Goal: Task Accomplishment & Management: Manage account settings

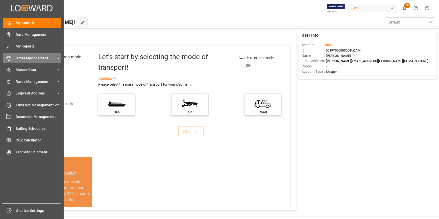
click at [27, 60] on span "Order Management" at bounding box center [36, 58] width 40 height 5
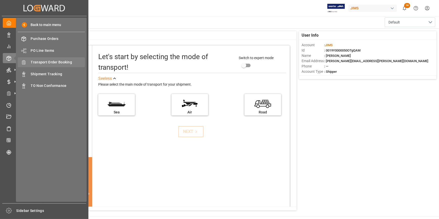
click at [50, 61] on span "Transport Order Booking" at bounding box center [58, 62] width 54 height 5
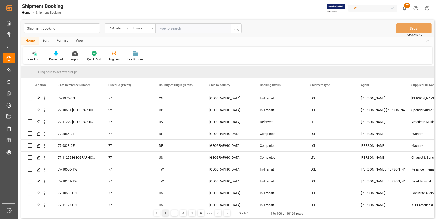
click at [167, 29] on input "text" at bounding box center [194, 29] width 76 height 10
type input "22-11029-CN"
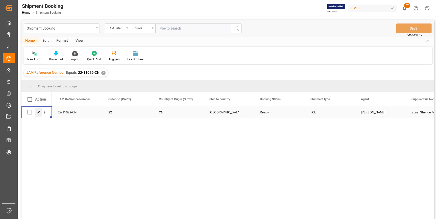
click at [38, 114] on icon "Press SPACE to select this row." at bounding box center [39, 113] width 4 height 4
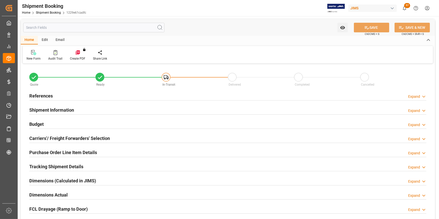
type input "1"
type input "28"
type input "30-09-2001"
click at [37, 96] on h2 "References" at bounding box center [41, 96] width 24 height 7
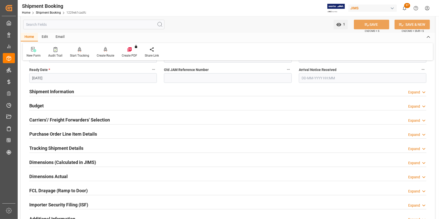
scroll to position [115, 0]
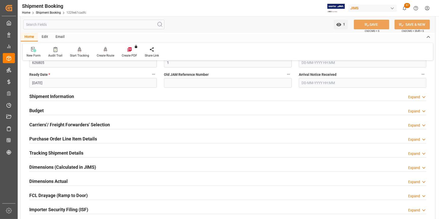
click at [42, 96] on h2 "Shipment Information" at bounding box center [51, 96] width 45 height 7
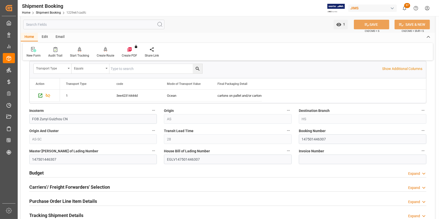
scroll to position [299, 0]
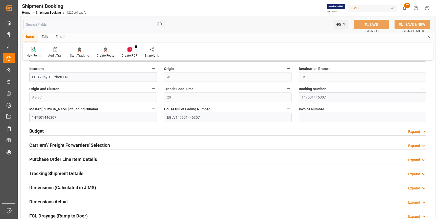
click at [78, 157] on h2 "Purchase Order Line Item Details" at bounding box center [63, 159] width 68 height 7
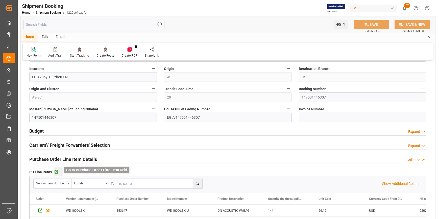
click at [56, 171] on icon "button" at bounding box center [56, 172] width 4 height 4
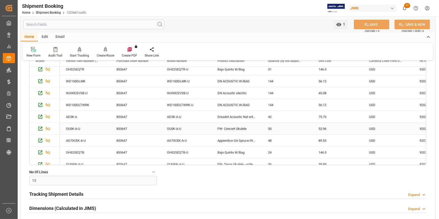
scroll to position [23, 0]
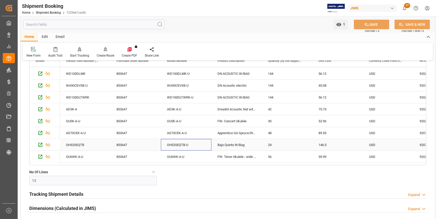
click at [180, 141] on div "OH32SEQTB-U" at bounding box center [186, 145] width 51 height 12
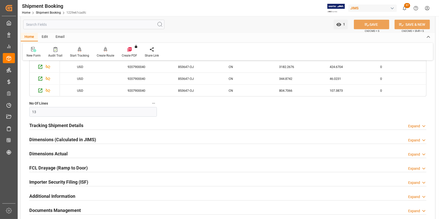
scroll to position [506, 0]
click at [59, 179] on h2 "Importer Security Filing (ISF)" at bounding box center [58, 182] width 59 height 7
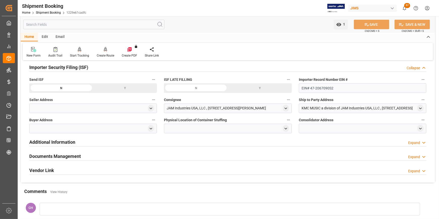
scroll to position [621, 0]
click at [149, 108] on icon "open menu" at bounding box center [151, 108] width 4 height 4
click at [38, 123] on input at bounding box center [85, 123] width 105 height 10
click at [42, 124] on input at bounding box center [85, 123] width 105 height 10
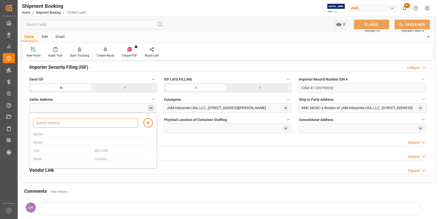
paste input "Zunyi Shenqu Musical Instrument Manufac"
type input "Zunyi Shenqu Musical Instrument Manufac"
click at [40, 135] on input "text" at bounding box center [92, 135] width 117 height 6
click at [35, 108] on div at bounding box center [93, 108] width 128 height 10
click at [102, 109] on div at bounding box center [93, 108] width 128 height 10
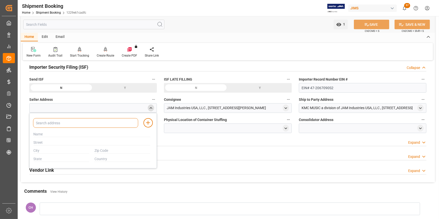
click at [86, 124] on input at bounding box center [85, 123] width 105 height 10
paste input "Zunyi Shenqu Musical Instrument Manufac"
type input "Zunyi Shenqu Musical Instrument Manufac"
click at [51, 121] on input at bounding box center [85, 123] width 105 height 10
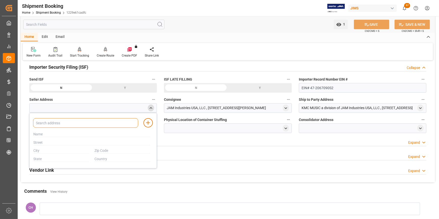
paste input "Zunyi Shenqu Musical Instrument Manufacture Co.,LTD"
type input "Zunyi Shenqu Musical Instrument Manufacture Co.,LTD"
click at [58, 133] on input "text" at bounding box center [92, 135] width 117 height 6
paste input "Zunyi Shenqu Musical Instrument Manufacture Co.,LTD"
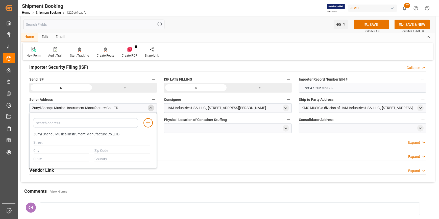
type input "Zunyi Shenqu Musical Instrument Manufacture Co.,LTD"
click at [60, 140] on input "text" at bounding box center [92, 143] width 117 height 6
click at [59, 143] on input "text" at bounding box center [92, 143] width 117 height 6
paste input "Ruixin Industrial Park,Anchang Town,"
paste input "Zhengan County, Zunyi City,"
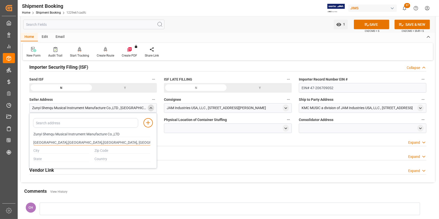
drag, startPoint x: 135, startPoint y: 143, endPoint x: 119, endPoint y: 143, distance: 16.2
click at [119, 143] on input "Ruixin Industrial Park,Anchang Town,Zhengan County, Zunyi City," at bounding box center [92, 143] width 117 height 6
type input "Ruixin Industrial Park,Anchang Town,Zhengan County,"
click at [43, 151] on input "text" at bounding box center [62, 151] width 56 height 6
type input "ZUNYI"
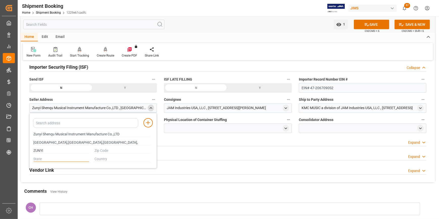
click at [39, 160] on input "text" at bounding box center [62, 160] width 56 height 6
type input "GUIZHOU"
click at [100, 150] on input "text" at bounding box center [123, 151] width 56 height 6
click at [106, 149] on input "text" at bounding box center [123, 151] width 56 height 6
type input "563401"
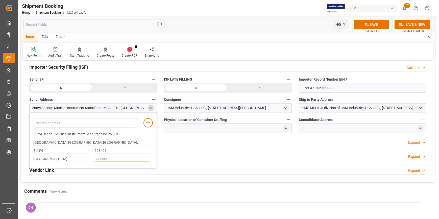
click at [111, 157] on input "text" at bounding box center [123, 160] width 56 height 6
type input "CN"
drag, startPoint x: 121, startPoint y: 141, endPoint x: 29, endPoint y: 145, distance: 92.1
click at [29, 145] on div "Add address to address book Zunyi Shenqu Musical Instrument Manufacture Co.,LTD…" at bounding box center [93, 141] width 128 height 56
click at [369, 24] on button "SAVE" at bounding box center [371, 25] width 35 height 10
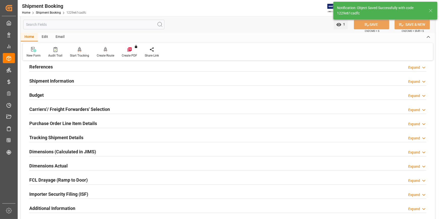
scroll to position [19, 0]
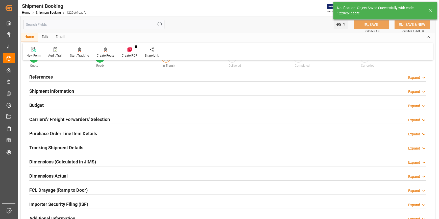
click at [75, 131] on h2 "Purchase Order Line Item Details" at bounding box center [63, 133] width 68 height 7
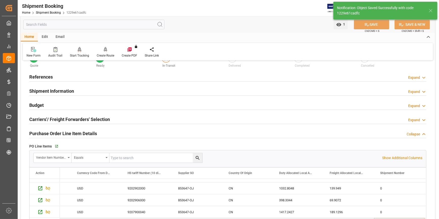
scroll to position [65, 0]
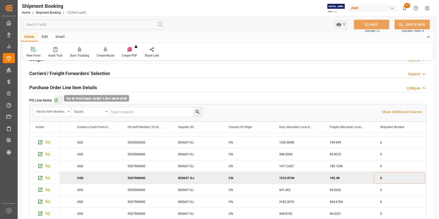
click at [56, 100] on icon "button" at bounding box center [56, 100] width 4 height 4
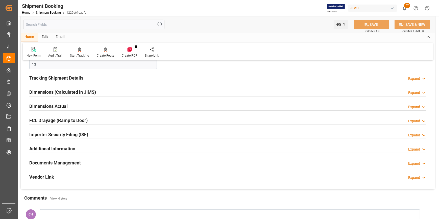
scroll to position [249, 0]
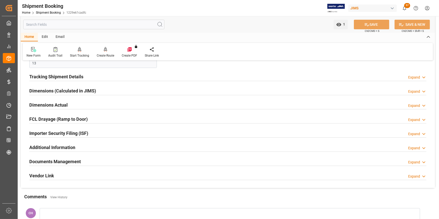
click at [75, 131] on h2 "Importer Security Filing (ISF)" at bounding box center [58, 133] width 59 height 7
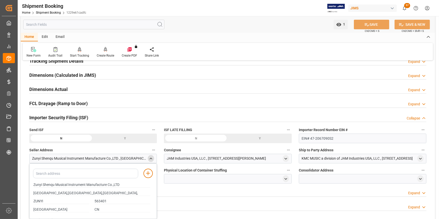
scroll to position [272, 0]
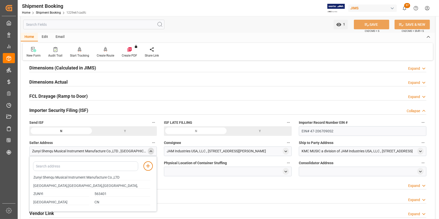
click at [172, 170] on div at bounding box center [228, 172] width 128 height 10
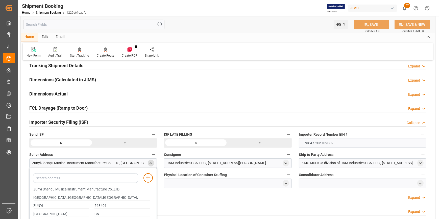
scroll to position [249, 0]
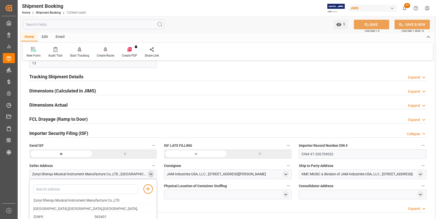
click at [219, 173] on div "JAM Industries USA, LLC , 310 WEST NEWBERRY Road , Bloomfiled , CT , US - 06002" at bounding box center [216, 174] width 99 height 5
click at [286, 173] on icon "open menu" at bounding box center [286, 174] width 4 height 4
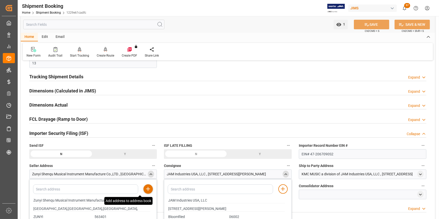
click at [148, 190] on line at bounding box center [148, 189] width 0 height 4
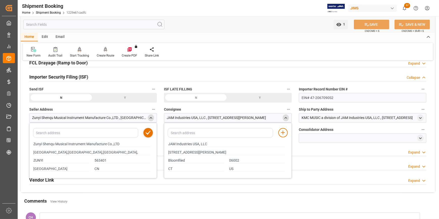
scroll to position [318, 0]
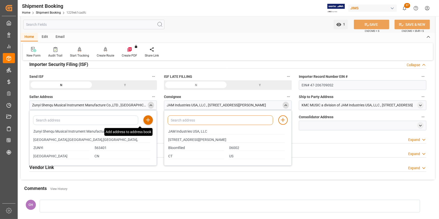
click at [184, 119] on input at bounding box center [220, 121] width 105 height 10
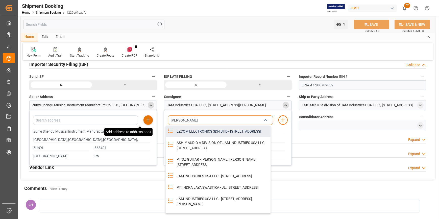
type input "JAM"
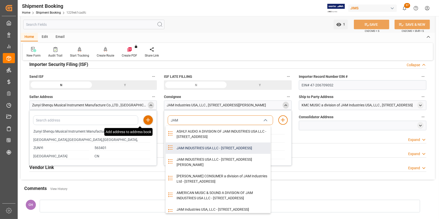
click at [205, 154] on div "JAM INDUSTRIES USA LLC - 154 WOODLAWN RD, BERLIN, CT, US, 06037" at bounding box center [222, 148] width 97 height 11
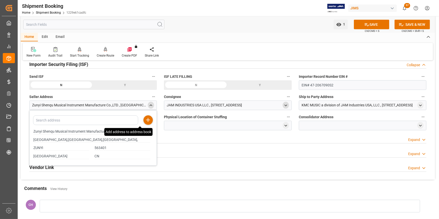
click at [150, 106] on icon "close menu" at bounding box center [151, 105] width 4 height 4
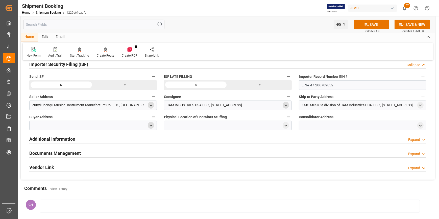
click at [152, 126] on icon "open menu" at bounding box center [151, 126] width 4 height 4
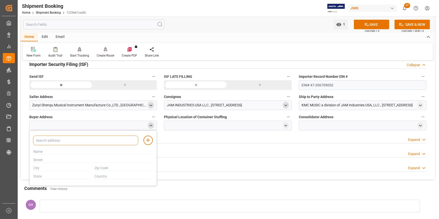
click at [94, 141] on input at bounding box center [85, 141] width 105 height 10
type input "JAM"
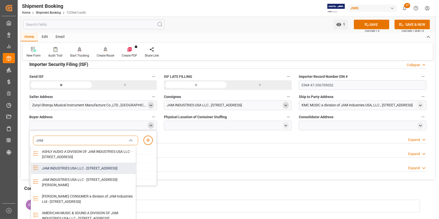
click at [80, 174] on div "JAM INDUSTRIES USA LLC - 154 WOODLAWN RD, BERLIN, CT, US, 06037" at bounding box center [87, 168] width 97 height 11
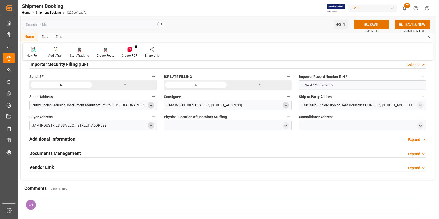
click at [179, 124] on div at bounding box center [228, 126] width 128 height 10
click at [286, 125] on polyline "open menu" at bounding box center [286, 125] width 2 height 1
click at [174, 160] on input "text" at bounding box center [226, 161] width 117 height 6
paste input "Ruixin Industrial Park,Anchang Town,Zhengan County,"
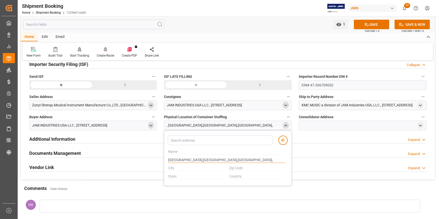
type input "Ruixin Industrial Park,Anchang Town,Zhengan County,"
click at [179, 151] on input "text" at bounding box center [226, 152] width 117 height 6
click at [152, 104] on icon "open menu" at bounding box center [151, 105] width 4 height 4
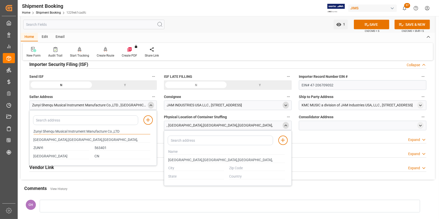
click at [87, 131] on input "Zunyi Shenqu Musical Instrument Manufacture Co.,LTD" at bounding box center [92, 132] width 117 height 6
drag, startPoint x: 128, startPoint y: 129, endPoint x: 20, endPoint y: 130, distance: 108.0
click at [176, 153] on input "text" at bounding box center [226, 152] width 117 height 6
paste input "Zunyi Shenqu Musical Instrument Manufacture Co.,LTD"
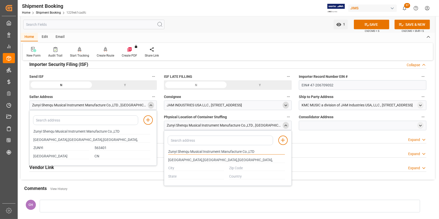
type input "Zunyi Shenqu Musical Instrument Manufacture Co.,LTD"
click at [174, 168] on input "text" at bounding box center [196, 169] width 56 height 6
type input "ZUNYI"
type input "563401"
click at [181, 176] on input "text" at bounding box center [196, 177] width 56 height 6
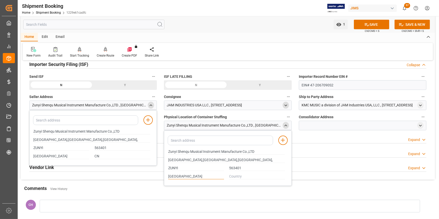
type input "GUIZHOU"
click at [230, 178] on input "text" at bounding box center [258, 177] width 56 height 6
type input "CN"
click at [282, 137] on icon at bounding box center [283, 140] width 6 height 6
click at [340, 124] on div at bounding box center [363, 126] width 128 height 10
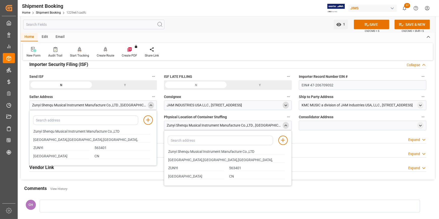
click at [285, 126] on polyline "close menu" at bounding box center [286, 125] width 2 height 1
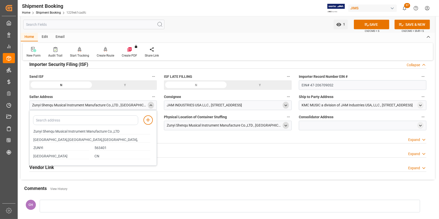
drag, startPoint x: 310, startPoint y: 125, endPoint x: 318, endPoint y: 126, distance: 7.9
click at [311, 125] on div at bounding box center [363, 126] width 128 height 10
click at [421, 125] on icon "open menu" at bounding box center [421, 126] width 4 height 4
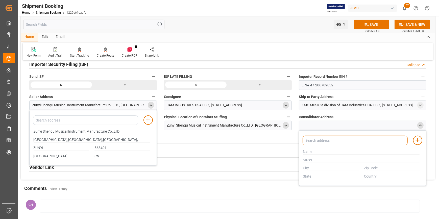
click at [315, 139] on input at bounding box center [355, 141] width 105 height 10
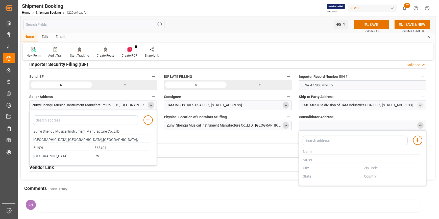
click at [111, 130] on input "Zunyi Shenqu Musical Instrument Manufacture Co.,LTD" at bounding box center [92, 132] width 117 height 6
drag, startPoint x: 126, startPoint y: 134, endPoint x: 26, endPoint y: 135, distance: 99.6
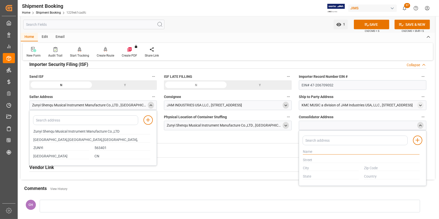
click at [324, 151] on input "text" at bounding box center [361, 152] width 117 height 6
paste input "Zunyi Shenqu Musical Instrument Manufacture Co.,LTD"
type input "Zunyi Shenqu Musical Instrument Manufacture Co.,LTD"
click at [318, 157] on div at bounding box center [362, 160] width 122 height 8
click at [59, 139] on input "Ruixin Industrial Park,Anchang Town,Zhengan County," at bounding box center [92, 140] width 117 height 6
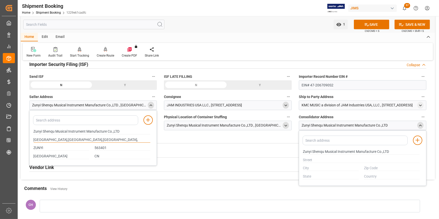
click at [59, 139] on input "Ruixin Industrial Park,Anchang Town,Zhengan County," at bounding box center [92, 140] width 117 height 6
paste input "Zunyi Shenqu Musical Instrument Manufacture Co.,LTD"
click at [285, 125] on icon "open menu" at bounding box center [286, 126] width 4 height 4
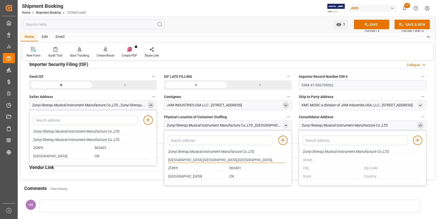
drag, startPoint x: 263, startPoint y: 159, endPoint x: 141, endPoint y: 159, distance: 122.4
click at [92, 140] on input "Zunyi Shenqu Musical Instrument Manufacture Co.,LTD" at bounding box center [92, 140] width 117 height 6
click at [93, 139] on input "Zunyi Shenqu Musical Instrument Manufacture Co.,LTD" at bounding box center [92, 140] width 117 height 6
click at [93, 138] on input "Zunyi Shenqu Musical Instrument Manufacture Co.,LTD" at bounding box center [92, 140] width 117 height 6
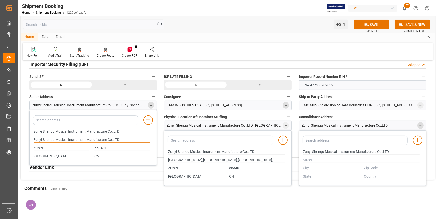
drag, startPoint x: 128, startPoint y: 141, endPoint x: 30, endPoint y: 144, distance: 97.9
click at [30, 144] on div "Add address to address book Zunyi Shenqu Musical Instrument Manufacture Co.,LTD…" at bounding box center [93, 138] width 128 height 56
paste input "Ruixin Industrial Park,Anchang Town,Zhengan County,"
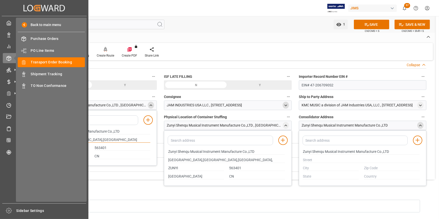
drag, startPoint x: 119, startPoint y: 141, endPoint x: -7, endPoint y: 143, distance: 125.7
click at [0, 143] on html "Created by potrace 1.15, written by Peter Selinger 2001-2017 Created by potrace…" at bounding box center [219, 109] width 439 height 219
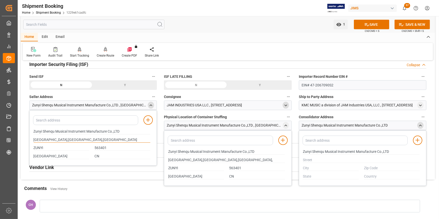
type input "Ruixin Industrial Park,Anchang Town,Zhengan County"
click at [211, 160] on input "Ruixin Industrial Park,Anchang Town,Zhengan County," at bounding box center [226, 161] width 117 height 6
drag, startPoint x: 260, startPoint y: 158, endPoint x: 161, endPoint y: 162, distance: 99.2
paste input "text"
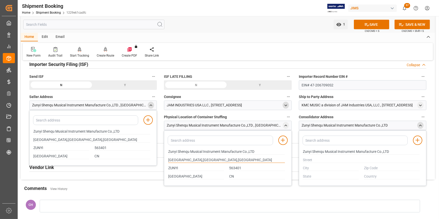
type input "Ruixin Industrial Park,Anchang Town,Zhengan County"
click at [301, 161] on div at bounding box center [362, 160] width 122 height 8
click at [310, 160] on input "text" at bounding box center [361, 161] width 117 height 6
paste input "Ruixin Industrial Park,Anchang Town,Zhengan County"
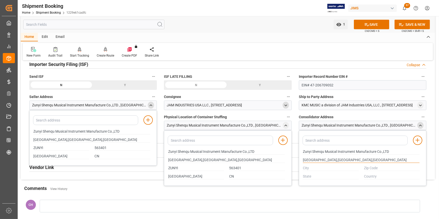
type input "Ruixin Industrial Park,Anchang Town,Zhengan County"
click at [316, 164] on div at bounding box center [331, 168] width 61 height 8
click at [316, 166] on input "text" at bounding box center [331, 169] width 56 height 6
type input "G"
type input "ZUNYI"
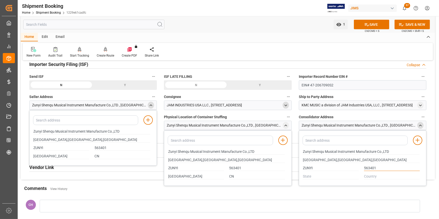
type input "563401"
click at [309, 179] on input "text" at bounding box center [331, 177] width 56 height 6
type input "GUIZHOU"
type input "CN"
click at [370, 26] on button "SAVE" at bounding box center [371, 25] width 35 height 10
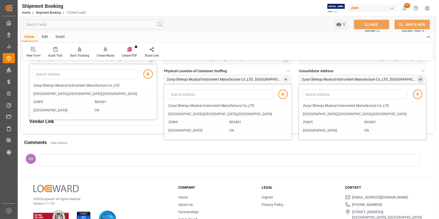
scroll to position [341, 0]
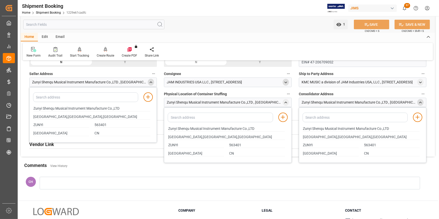
click at [417, 102] on div "Zunyi Shenqu Musical Instrument Manufacture Co.,LTD , Ruixin Industrial Park,An…" at bounding box center [363, 103] width 128 height 10
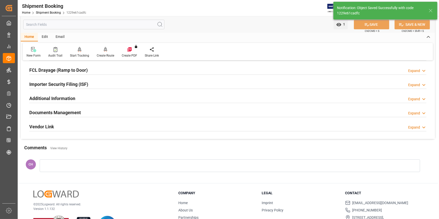
scroll to position [114, 0]
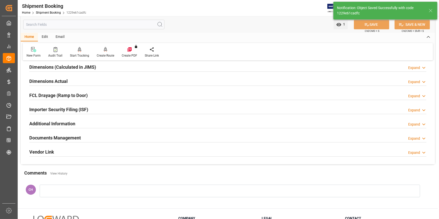
click at [75, 108] on h2 "Importer Security Filing (ISF)" at bounding box center [58, 109] width 59 height 7
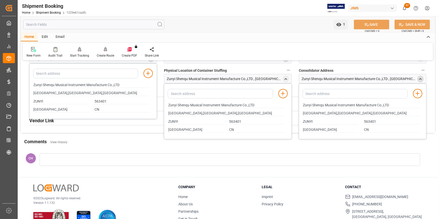
scroll to position [160, 0]
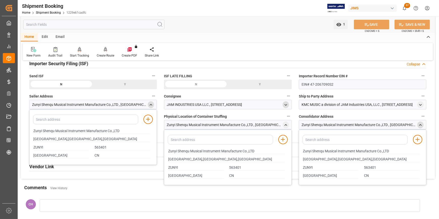
click at [150, 103] on icon "close menu" at bounding box center [151, 105] width 4 height 4
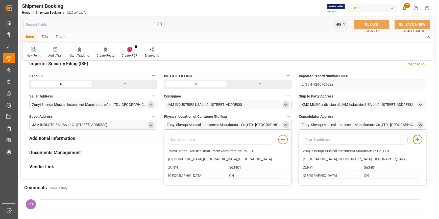
click at [284, 126] on icon "close menu" at bounding box center [286, 125] width 4 height 4
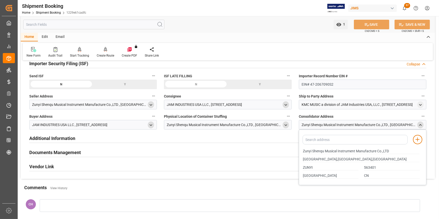
click at [421, 126] on icon "close menu" at bounding box center [421, 125] width 4 height 4
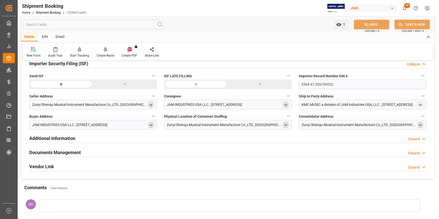
click at [58, 137] on h2 "Additional Information" at bounding box center [52, 138] width 46 height 7
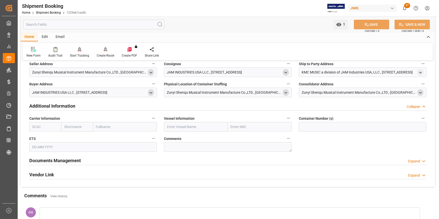
scroll to position [206, 0]
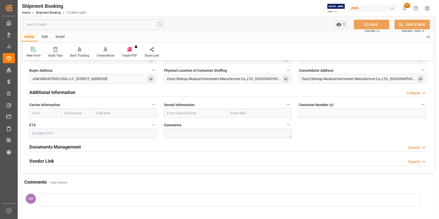
click at [35, 132] on input "text" at bounding box center [93, 134] width 128 height 10
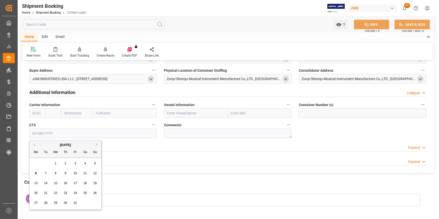
drag, startPoint x: 140, startPoint y: 157, endPoint x: 63, endPoint y: 157, distance: 77.4
click at [140, 157] on div "Vendor Link Expand" at bounding box center [228, 161] width 398 height 10
click at [42, 134] on input "text" at bounding box center [93, 134] width 128 height 10
click at [47, 173] on div "7" at bounding box center [46, 174] width 6 height 6
type input "07-10-2025"
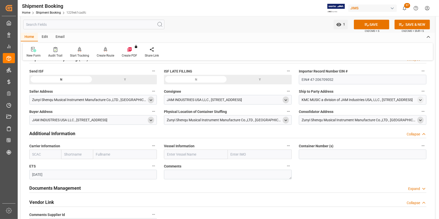
scroll to position [160, 0]
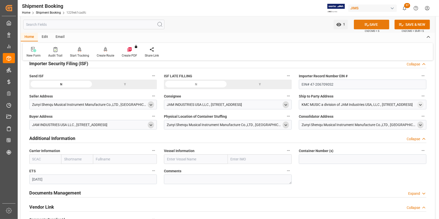
click at [373, 25] on button "SAVE" at bounding box center [371, 25] width 35 height 10
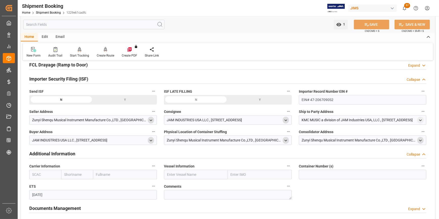
scroll to position [137, 0]
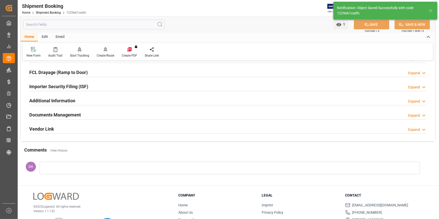
click at [51, 86] on h2 "Importer Security Filing (ISF)" at bounding box center [58, 86] width 59 height 7
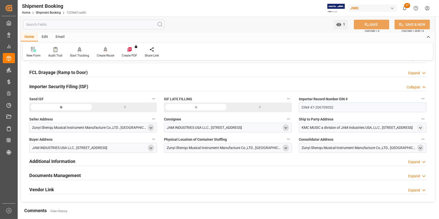
click at [124, 108] on div "Y" at bounding box center [125, 108] width 64 height 10
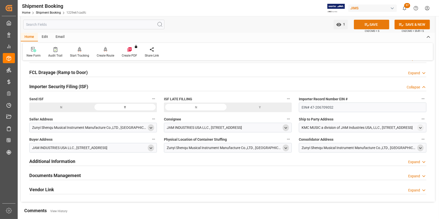
click at [376, 25] on button "SAVE" at bounding box center [371, 25] width 35 height 10
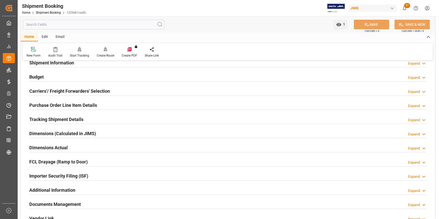
scroll to position [69, 0]
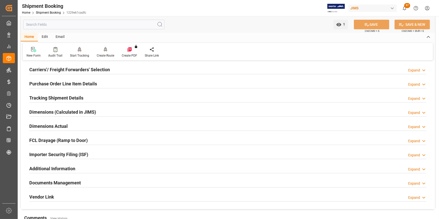
click at [53, 95] on h2 "Tracking Shipment Details" at bounding box center [56, 98] width 54 height 7
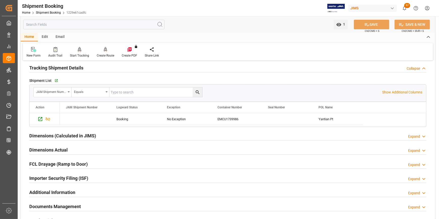
scroll to position [92, 0]
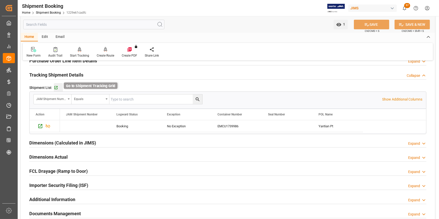
click at [55, 88] on icon "button" at bounding box center [56, 88] width 4 height 4
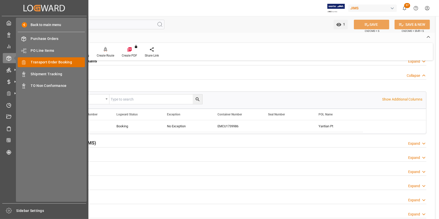
click at [45, 62] on span "Transport Order Booking" at bounding box center [58, 62] width 54 height 5
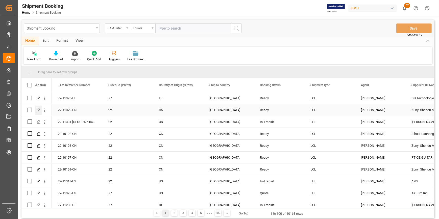
click at [37, 112] on icon "Press SPACE to select this row." at bounding box center [39, 110] width 4 height 4
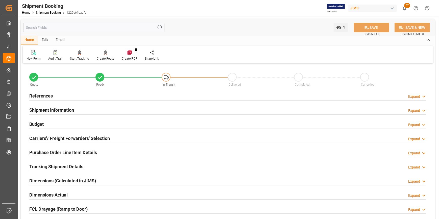
type input "1"
type input "30-09-2001"
click at [46, 97] on h2 "References" at bounding box center [41, 96] width 24 height 7
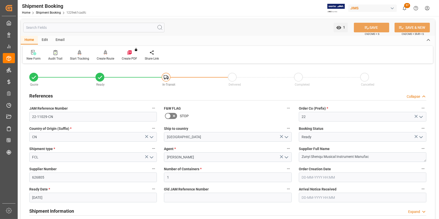
click at [421, 138] on icon "open menu" at bounding box center [422, 137] width 6 height 6
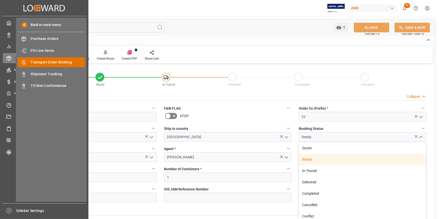
click at [60, 63] on span "Transport Order Booking" at bounding box center [58, 62] width 54 height 5
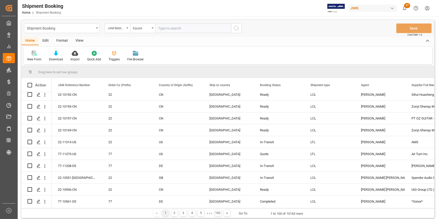
scroll to position [46, 0]
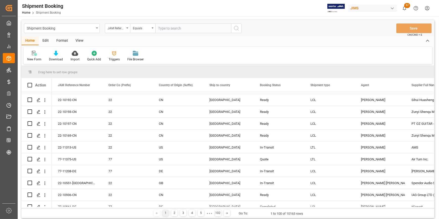
click at [165, 30] on input "text" at bounding box center [194, 29] width 76 height 10
paste input "22-11312-DE"
type input "22-11312-DE"
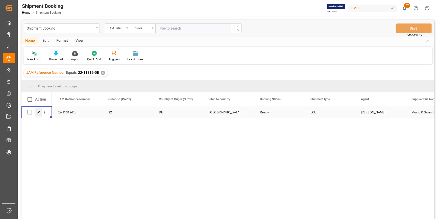
click at [38, 111] on polygon "Press SPACE to select this row." at bounding box center [38, 112] width 3 height 3
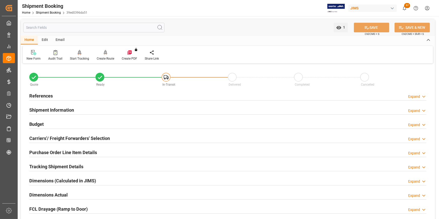
click at [42, 94] on h2 "References" at bounding box center [41, 96] width 24 height 7
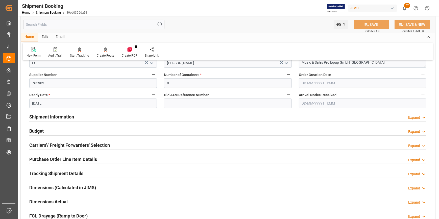
scroll to position [115, 0]
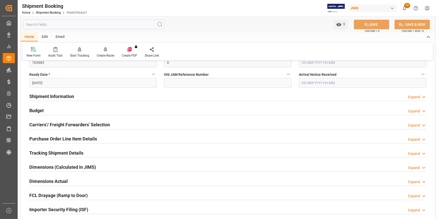
click at [41, 96] on h2 "Shipment Information" at bounding box center [51, 96] width 45 height 7
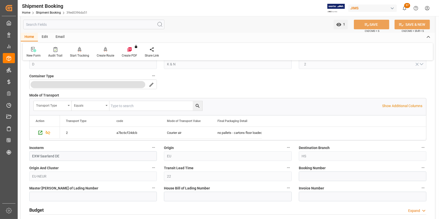
scroll to position [253, 0]
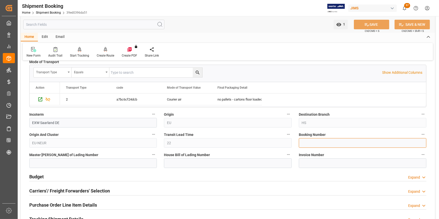
click at [308, 144] on input at bounding box center [363, 143] width 128 height 10
paste input "1069 917 974"
type input "1069 917 974"
click at [43, 178] on h2 "Budget" at bounding box center [36, 176] width 14 height 7
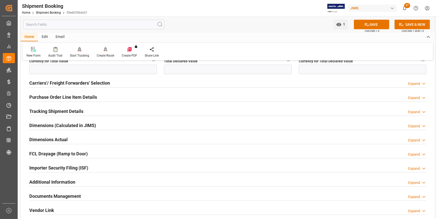
scroll to position [483, 0]
click at [41, 81] on h2 "Carriers'/ Freight Forwarders' Selection" at bounding box center [69, 82] width 81 height 7
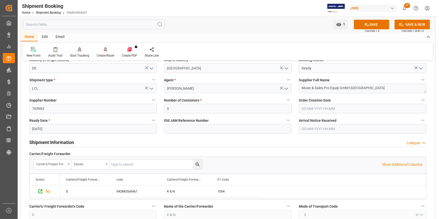
scroll to position [23, 0]
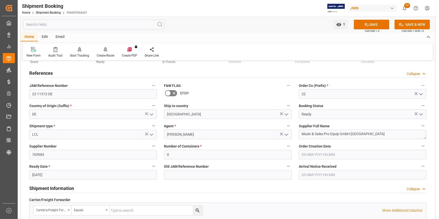
drag, startPoint x: 374, startPoint y: 25, endPoint x: 167, endPoint y: 158, distance: 245.6
click at [373, 26] on button "SAVE" at bounding box center [371, 25] width 35 height 10
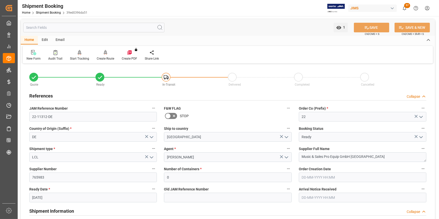
click at [51, 195] on input "30-09-2025" at bounding box center [93, 198] width 128 height 10
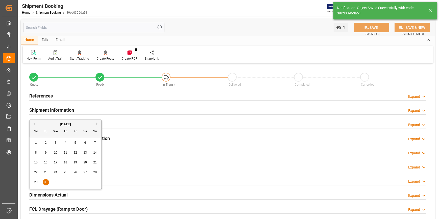
click at [54, 200] on div "Dimensions Actual Expand" at bounding box center [228, 195] width 405 height 14
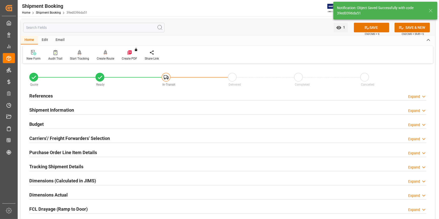
click at [39, 110] on h2 "Shipment Information" at bounding box center [51, 110] width 45 height 7
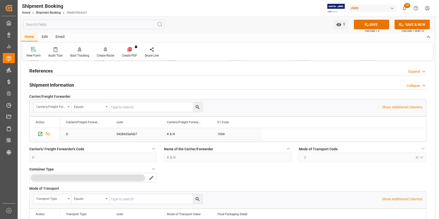
scroll to position [23, 0]
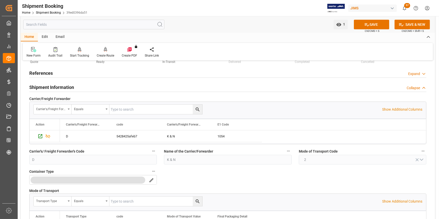
click at [32, 73] on h2 "References" at bounding box center [41, 73] width 24 height 7
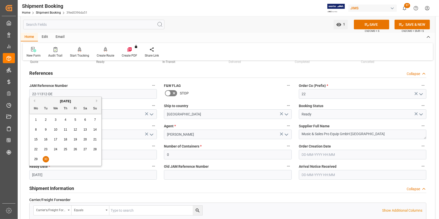
drag, startPoint x: 52, startPoint y: 174, endPoint x: 24, endPoint y: 171, distance: 28.0
drag, startPoint x: 43, startPoint y: 176, endPoint x: 25, endPoint y: 173, distance: 18.7
click at [55, 130] on span "8" at bounding box center [56, 130] width 2 height 4
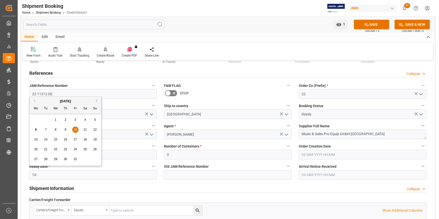
type input "08-10-2025"
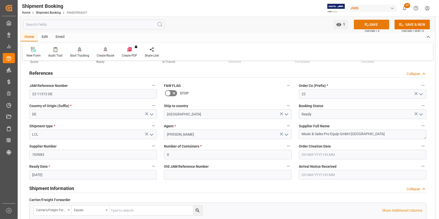
click at [373, 20] on button "SAVE" at bounding box center [371, 25] width 35 height 10
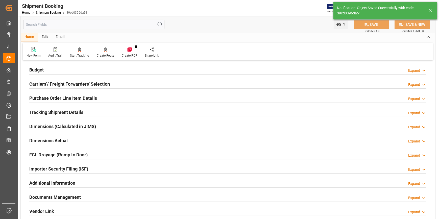
scroll to position [69, 0]
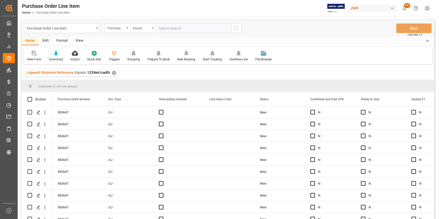
click at [78, 42] on div "View" at bounding box center [79, 41] width 15 height 9
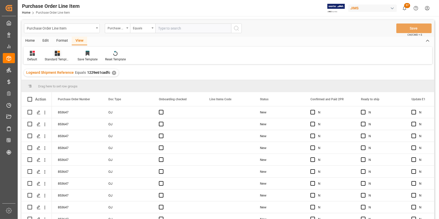
click at [59, 56] on div "Standard Templates" at bounding box center [57, 56] width 33 height 11
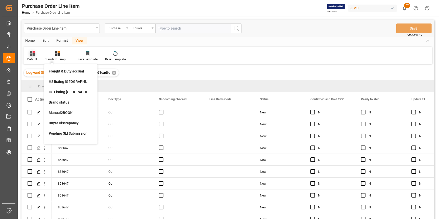
click at [33, 54] on icon at bounding box center [32, 53] width 5 height 5
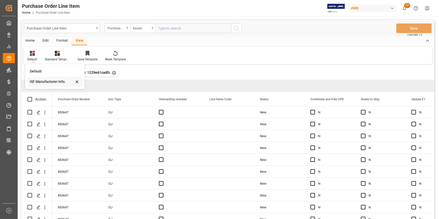
click at [42, 82] on div "ISF Manufacturer Info." at bounding box center [52, 81] width 44 height 5
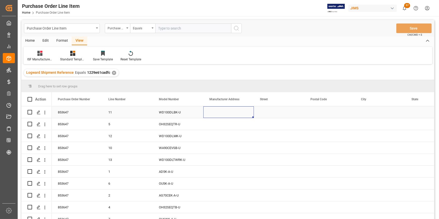
click at [215, 114] on div "Press SPACE to select this row." at bounding box center [229, 112] width 51 height 12
click at [218, 113] on div "Press SPACE to select this row." at bounding box center [229, 112] width 51 height 12
click at [218, 113] on input "Press SPACE to select this row." at bounding box center [229, 116] width 42 height 10
click at [243, 161] on div "Press SPACE to select this row." at bounding box center [229, 160] width 51 height 12
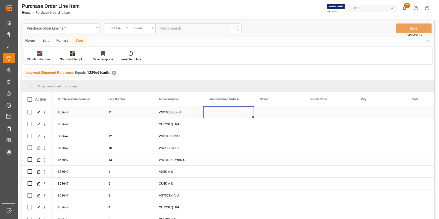
click at [223, 116] on div "Press SPACE to select this row." at bounding box center [229, 112] width 51 height 12
click at [216, 114] on div "Press SPACE to select this row." at bounding box center [229, 112] width 51 height 12
click at [212, 115] on input "Press SPACE to select this row." at bounding box center [229, 116] width 42 height 10
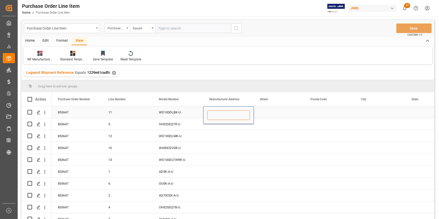
click at [212, 115] on input "Press SPACE to select this row." at bounding box center [229, 116] width 42 height 10
paste input "Zunyi Shenqu Musical Instrument Manufacture Co.,LTD"
type input "Zunyi Shenqu Musical Instrument Manufacture Co.,LTD"
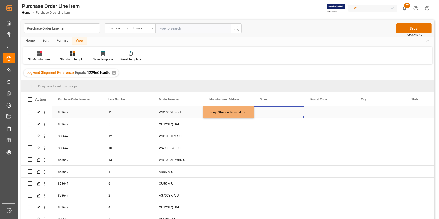
click at [271, 113] on div "Press SPACE to select this row." at bounding box center [279, 112] width 51 height 12
click at [271, 113] on input "Press SPACE to select this row." at bounding box center [279, 116] width 42 height 10
click at [269, 112] on input "Press SPACE to select this row." at bounding box center [279, 116] width 42 height 10
paste input "Ruixin Industrial Park,Anchang Town,"
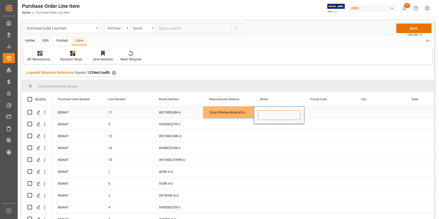
type input "Ruixin Industrial Park,Anchang Town,"
click at [315, 116] on div "Press SPACE to select this row." at bounding box center [330, 112] width 51 height 12
click at [319, 115] on div "Press SPACE to select this row." at bounding box center [330, 112] width 51 height 12
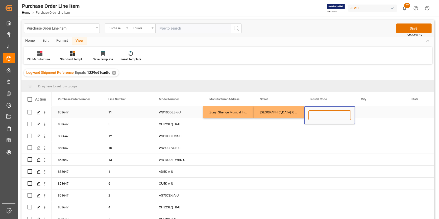
click at [317, 117] on input "Press SPACE to select this row." at bounding box center [330, 116] width 42 height 10
click at [319, 115] on input "Press SPACE to select this row." at bounding box center [330, 116] width 42 height 10
paste input "563000"
type input "563000"
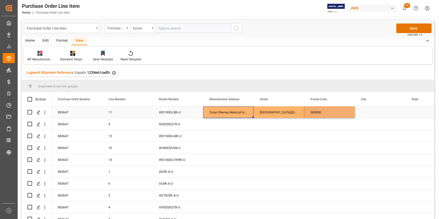
click at [222, 114] on div "Zunyi Shenqu Musical Instrument Manufacture Co.,LTD" at bounding box center [229, 112] width 51 height 12
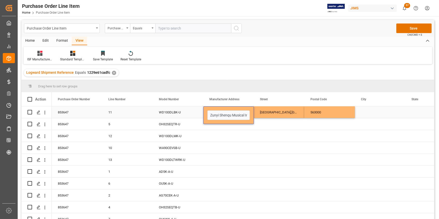
drag, startPoint x: 312, startPoint y: 111, endPoint x: 316, endPoint y: 112, distance: 4.6
click at [313, 111] on div "563000" at bounding box center [330, 112] width 51 height 12
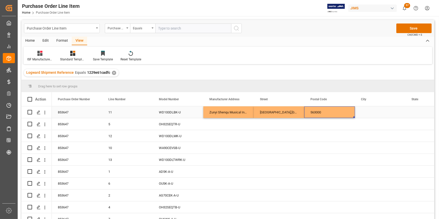
click at [318, 113] on div "563000" at bounding box center [330, 112] width 51 height 12
click at [318, 113] on input "563000" at bounding box center [330, 116] width 42 height 10
click at [320, 116] on input "563000" at bounding box center [330, 116] width 42 height 10
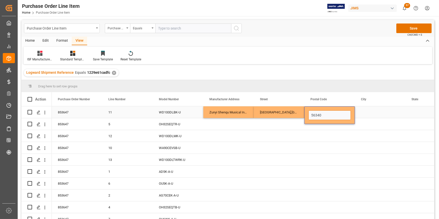
type input "563401"
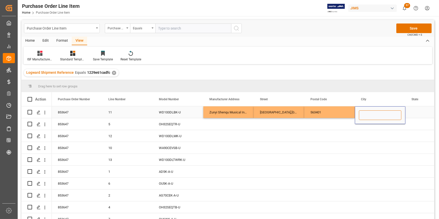
click at [390, 115] on input "Press SPACE to select this row." at bounding box center [380, 116] width 42 height 10
type input "z"
type input "ZUNYI"
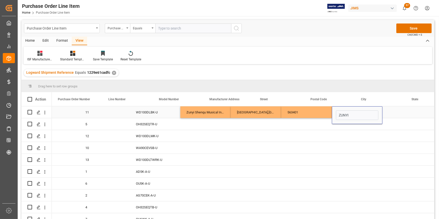
scroll to position [0, 23]
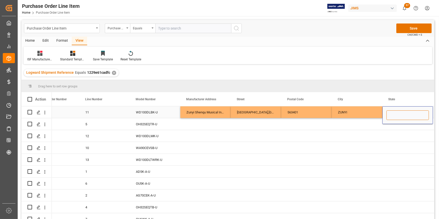
click at [390, 115] on input "Press SPACE to select this row." at bounding box center [408, 116] width 42 height 10
type input "GUIZHOU"
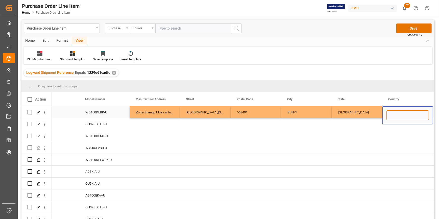
click at [390, 115] on input "Press SPACE to select this row." at bounding box center [408, 116] width 42 height 10
type input "CN"
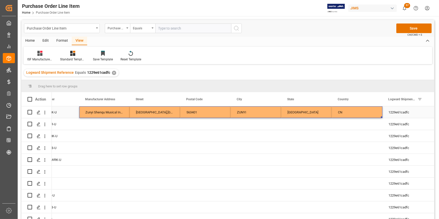
drag, startPoint x: 112, startPoint y: 111, endPoint x: 370, endPoint y: 119, distance: 258.1
click at [359, 114] on div "11 WD100DLBK-U Zunyi Shenqu Musical Instrument Manufacture Co.,LTD Ruixin Indus…" at bounding box center [282, 112] width 708 height 12
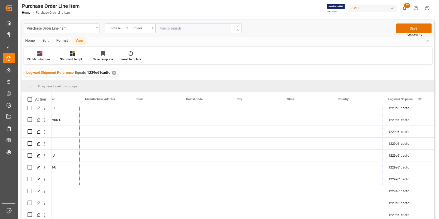
scroll to position [41, 0]
drag, startPoint x: 382, startPoint y: 117, endPoint x: 341, endPoint y: 179, distance: 74.3
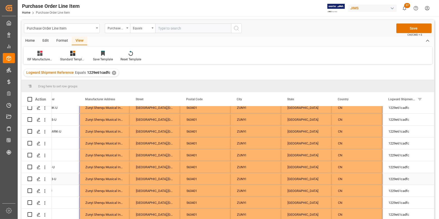
scroll to position [0, 0]
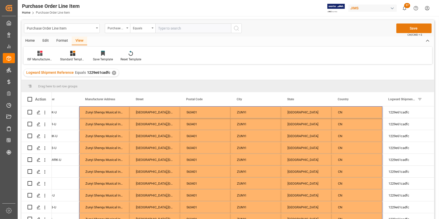
click at [416, 26] on button "Save" at bounding box center [414, 29] width 35 height 10
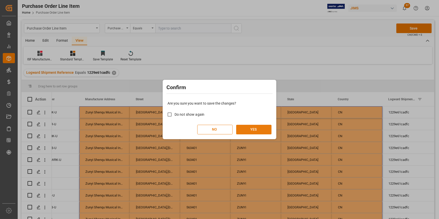
click at [254, 129] on button "YES" at bounding box center [253, 130] width 35 height 10
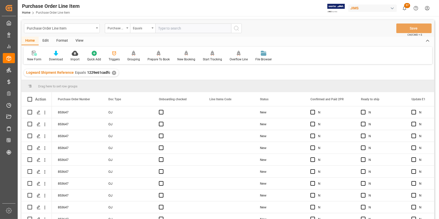
click at [78, 41] on div "View" at bounding box center [79, 41] width 15 height 9
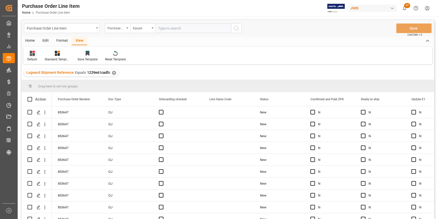
click at [35, 57] on div "Default" at bounding box center [32, 56] width 17 height 11
click at [46, 82] on div "ISF Manufacturer Info." at bounding box center [52, 81] width 44 height 5
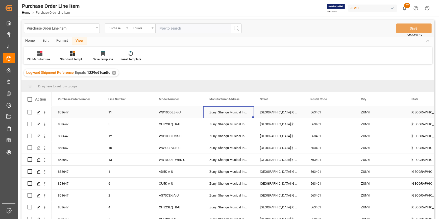
click at [219, 115] on div "Zunyi Shenqu Musical Instrument Manufacture Co.,LTD" at bounding box center [229, 112] width 51 height 12
click at [225, 115] on div "Zunyi Shenqu Musical Instrument Manufacture Co.,LTD" at bounding box center [229, 112] width 51 height 12
click at [262, 112] on div "Ruixin Industrial Park,Anchang Town," at bounding box center [279, 112] width 51 height 12
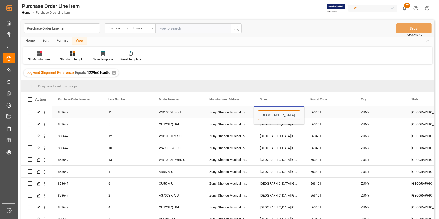
click at [262, 112] on input "Ruixin Industrial Park,Anchang Town," at bounding box center [279, 116] width 42 height 10
click at [40, 55] on icon at bounding box center [39, 53] width 5 height 5
click at [60, 83] on div "ISF Manufacturer Info." at bounding box center [53, 81] width 44 height 5
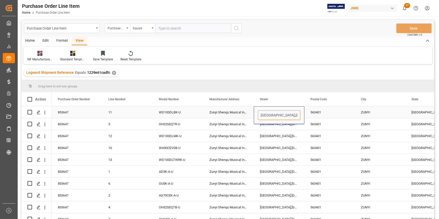
click at [278, 119] on input "Ruixin Industrial Park,Anchang Town," at bounding box center [279, 116] width 42 height 10
click at [254, 139] on div "Ruixin Industrial Park,Anchang Town," at bounding box center [279, 136] width 51 height 12
click at [262, 114] on div "Ruixin Industrial Park,Anchang Town," at bounding box center [279, 112] width 51 height 12
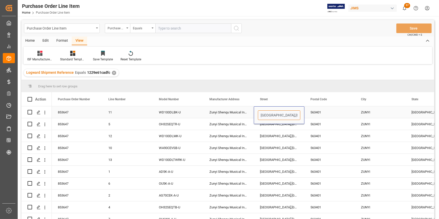
click at [262, 114] on input "Ruixin Industrial Park,Anchang Town," at bounding box center [279, 116] width 42 height 10
drag, startPoint x: 260, startPoint y: 116, endPoint x: 323, endPoint y: 116, distance: 62.2
click at [323, 116] on div "853647 11 WD100DLBK-U Zunyi Shenqu Musical Instrument Manufacture Co.,LTD Ruixi…" at bounding box center [406, 112] width 708 height 12
paste input "Zhengan County,"
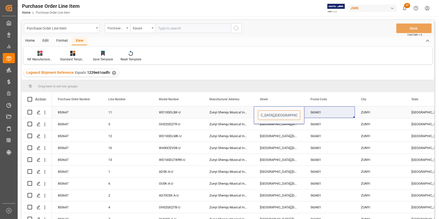
scroll to position [0, 48]
type input "Ruixin Industrial Park,Anchang Town,Zhengan County"
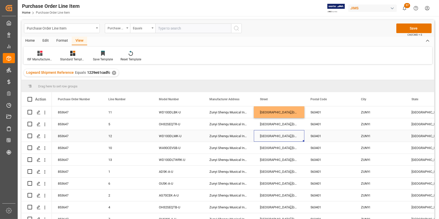
click at [268, 131] on div "Ruixin Industrial Park,Anchang Town," at bounding box center [279, 136] width 51 height 12
click at [266, 113] on div "Ruixin Industrial Park,Anchang Town,Zhengan County" at bounding box center [279, 112] width 51 height 12
click at [291, 112] on div "Ruixin Industrial Park,Anchang Town,Zhengan County" at bounding box center [279, 112] width 51 height 12
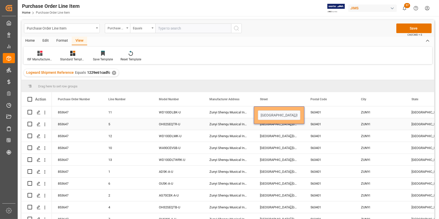
click at [297, 127] on div "Ruixin Industrial Park,Anchang Town," at bounding box center [279, 124] width 51 height 12
click at [288, 116] on div "Ruixin Industrial Park,Anchang Town,Zhengan County" at bounding box center [279, 112] width 51 height 12
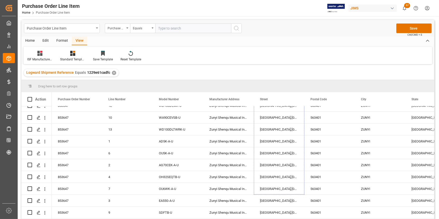
scroll to position [41, 0]
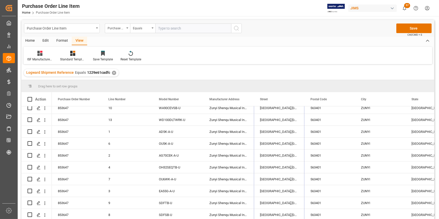
drag, startPoint x: 304, startPoint y: 118, endPoint x: 293, endPoint y: 205, distance: 88.1
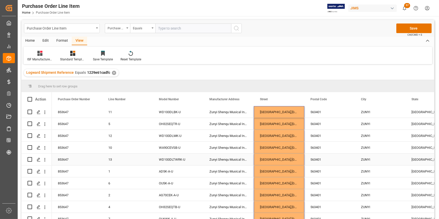
scroll to position [0, 0]
click at [407, 30] on button "Save" at bounding box center [414, 29] width 35 height 10
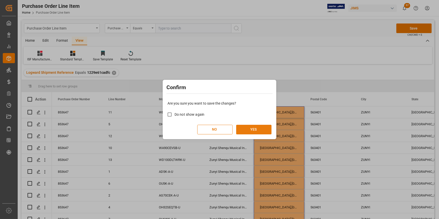
click at [246, 128] on button "YES" at bounding box center [253, 130] width 35 height 10
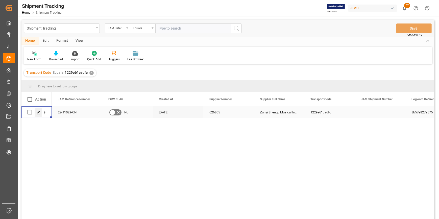
click at [39, 113] on icon "Press SPACE to select this row." at bounding box center [39, 113] width 4 height 4
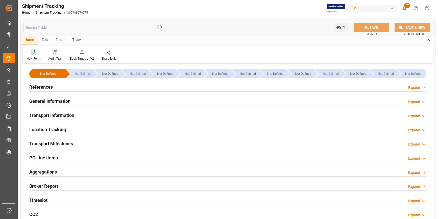
type input "[DATE] 00:00"
type input "[DATE]"
type input "[DATE] 00:00"
click at [56, 146] on h2 "Transport Milestones" at bounding box center [51, 143] width 44 height 7
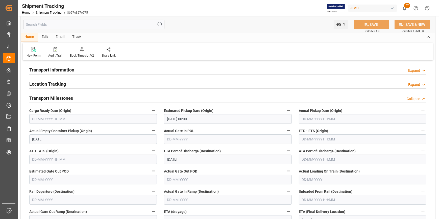
scroll to position [46, 0]
click at [307, 120] on input "text" at bounding box center [363, 119] width 128 height 10
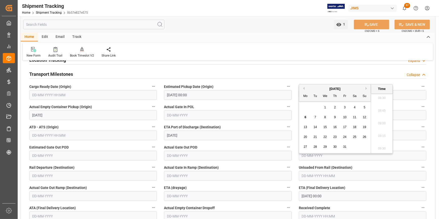
scroll to position [92, 0]
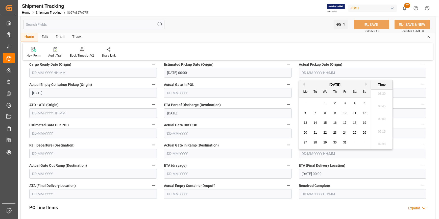
click at [250, 82] on label "Actual Gate In POL" at bounding box center [228, 84] width 128 height 7
click at [285, 82] on button "Actual Gate In POL" at bounding box center [288, 84] width 7 height 7
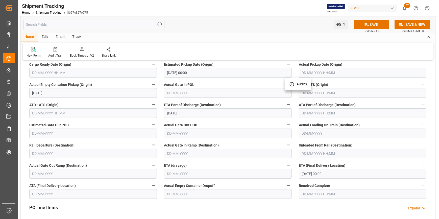
click at [167, 173] on div at bounding box center [219, 109] width 439 height 219
click at [319, 178] on input "07-11-2025 00:00" at bounding box center [363, 174] width 128 height 10
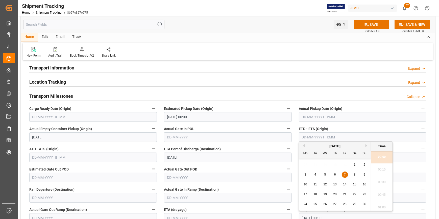
scroll to position [46, 0]
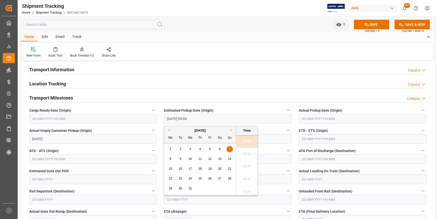
drag, startPoint x: 198, startPoint y: 120, endPoint x: 183, endPoint y: 121, distance: 15.2
click at [183, 121] on input "07-10-2001 00:00" at bounding box center [228, 119] width 128 height 10
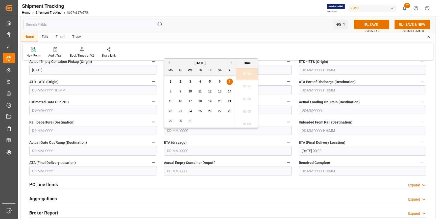
scroll to position [69, 0]
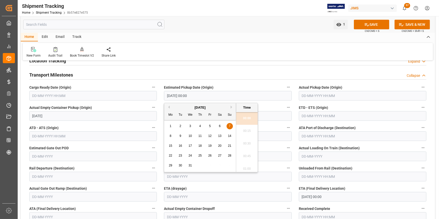
click at [181, 136] on span "9" at bounding box center [181, 136] width 2 height 4
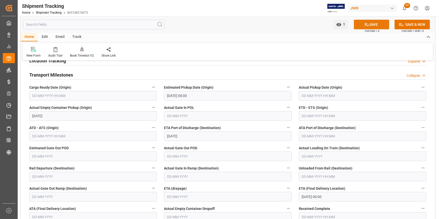
click at [368, 25] on icon at bounding box center [367, 24] width 5 height 3
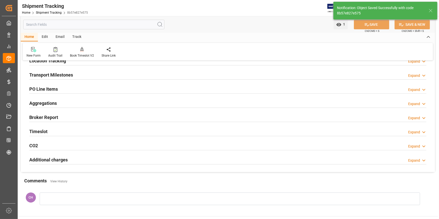
click at [174, 98] on div "Aggregations Expand" at bounding box center [228, 103] width 398 height 10
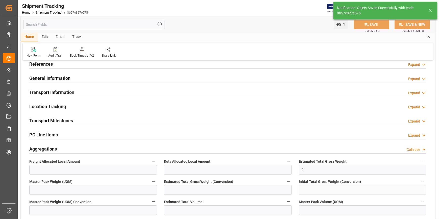
scroll to position [23, 0]
click at [62, 120] on h2 "Transport Milestones" at bounding box center [51, 121] width 44 height 7
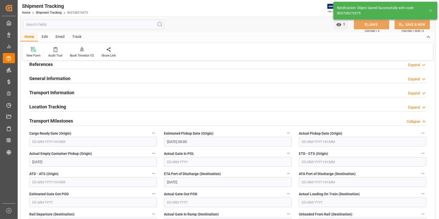
click at [197, 143] on input "09-10-2001 00:00" at bounding box center [228, 142] width 128 height 10
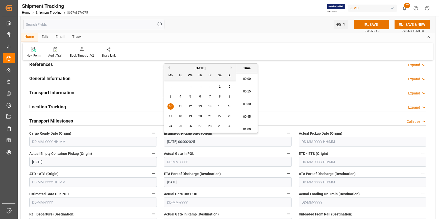
click at [287, 91] on div "Transport Information Expand" at bounding box center [228, 92] width 398 height 10
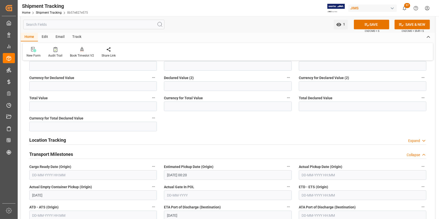
scroll to position [207, 0]
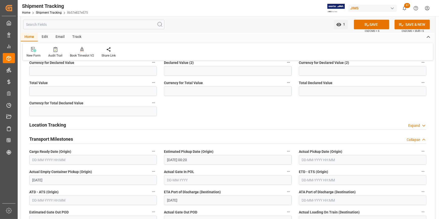
click at [173, 163] on input "10-09-2001 00:20" at bounding box center [228, 160] width 128 height 10
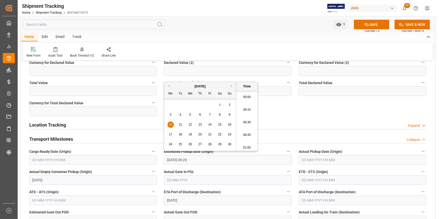
drag, startPoint x: 201, startPoint y: 159, endPoint x: 152, endPoint y: 149, distance: 49.5
click at [149, 159] on div "--Not Defined-- --Not Defined-- --Not Defined-- --Not Defined-- --Not Defined--…" at bounding box center [228, 178] width 415 height 641
click at [199, 116] on div "9" at bounding box center [200, 115] width 6 height 6
type input "09-10-2025 00:00"
click at [373, 25] on button "SAVE" at bounding box center [371, 25] width 35 height 10
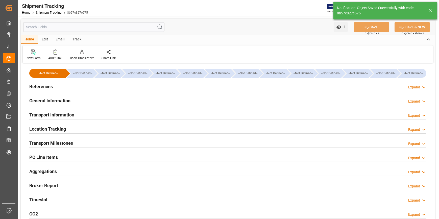
scroll to position [0, 0]
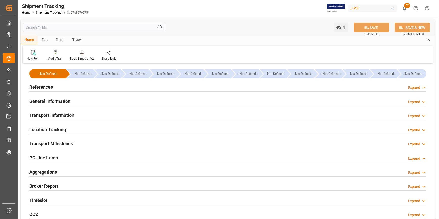
click at [66, 145] on h2 "Transport Milestones" at bounding box center [51, 143] width 44 height 7
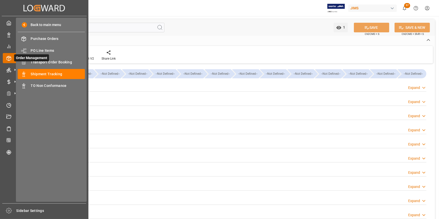
type input "[DATE]"
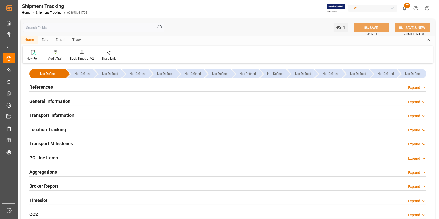
drag, startPoint x: 38, startPoint y: 88, endPoint x: 76, endPoint y: 108, distance: 42.4
click at [38, 88] on h2 "References" at bounding box center [41, 87] width 24 height 7
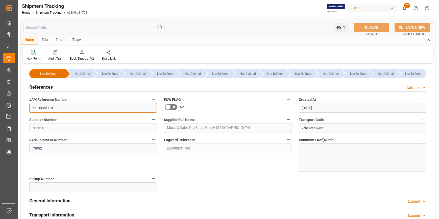
drag, startPoint x: 62, startPoint y: 111, endPoint x: 23, endPoint y: 105, distance: 39.6
click at [23, 105] on div "--Not Defined-- --Not Defined-- --Not Defined-- --Not Defined-- --Not Defined--…" at bounding box center [228, 203] width 415 height 276
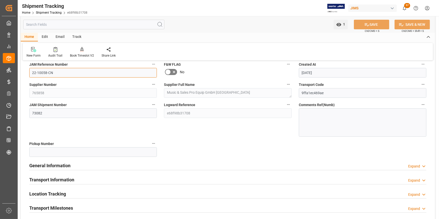
scroll to position [46, 0]
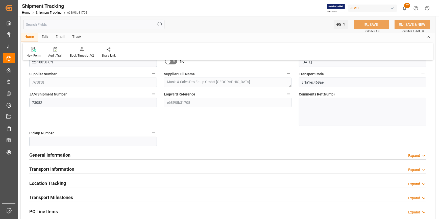
click at [219, 140] on div "--Not Defined-- --Not Defined-- --Not Defined-- --Not Defined-- --Not Defined--…" at bounding box center [228, 157] width 415 height 276
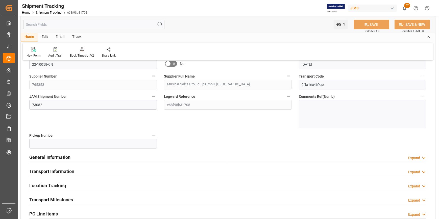
scroll to position [92, 0]
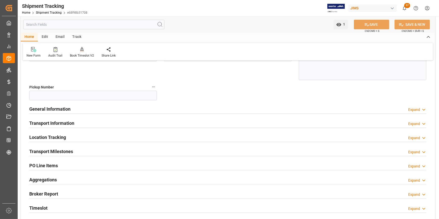
click at [61, 165] on div "PO Line Items Expand" at bounding box center [228, 166] width 398 height 10
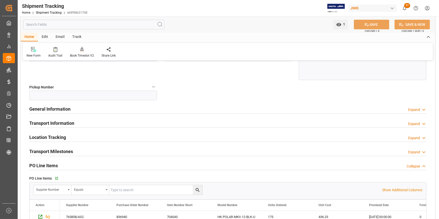
click at [54, 166] on h2 "PO Line Items" at bounding box center [43, 165] width 29 height 7
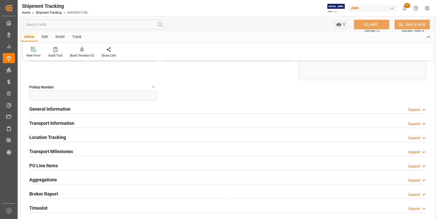
click at [48, 164] on h2 "PO Line Items" at bounding box center [43, 165] width 29 height 7
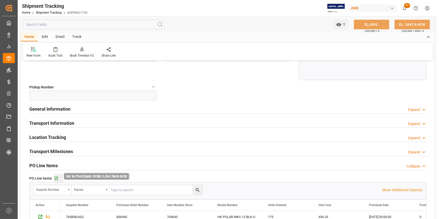
click at [55, 177] on icon "button" at bounding box center [56, 178] width 3 height 3
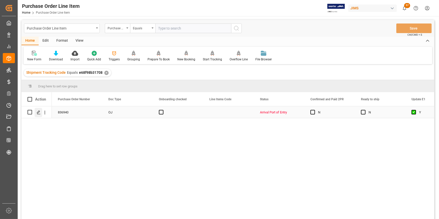
click at [36, 114] on div "Press SPACE to select this row." at bounding box center [39, 112] width 8 height 9
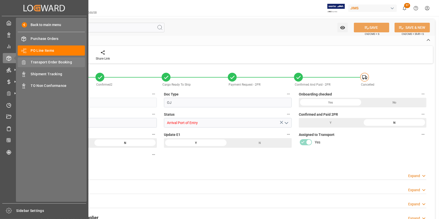
click at [47, 62] on span "Transport Order Booking" at bounding box center [58, 62] width 54 height 5
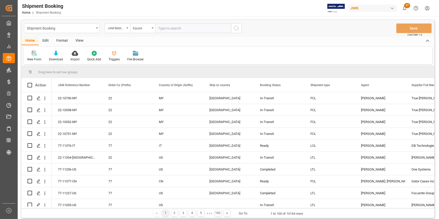
click at [166, 28] on input "text" at bounding box center [194, 29] width 76 height 10
type input "22-10058-CN"
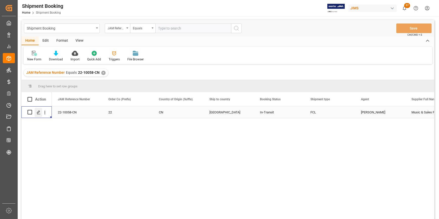
click at [38, 113] on polygon "Press SPACE to select this row." at bounding box center [38, 112] width 3 height 3
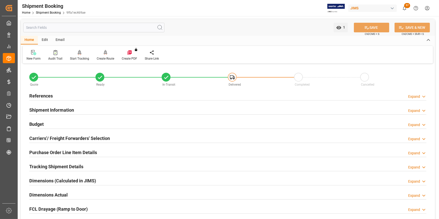
type input "11"
click at [58, 151] on h2 "Purchase Order Line Item Details" at bounding box center [63, 152] width 68 height 7
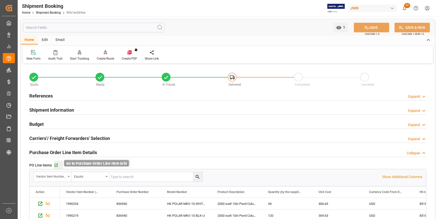
click at [56, 166] on icon "button" at bounding box center [56, 165] width 4 height 4
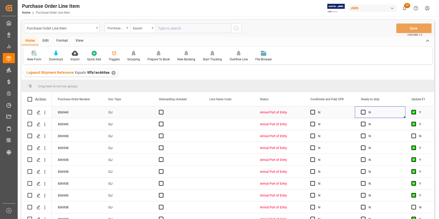
click at [397, 112] on div "N" at bounding box center [384, 113] width 31 height 12
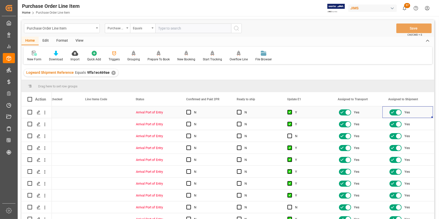
scroll to position [0, 175]
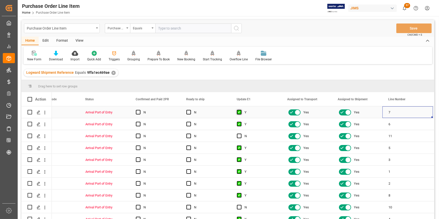
click at [239, 111] on span "Press SPACE to select this row." at bounding box center [239, 112] width 5 height 5
click at [241, 110] on input "Press SPACE to select this row." at bounding box center [241, 110] width 0 height 0
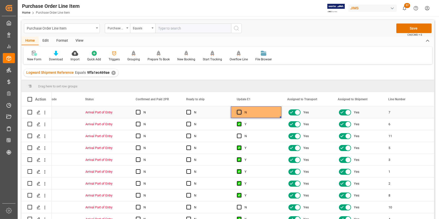
click at [238, 111] on span "Press SPACE to select this row." at bounding box center [239, 112] width 5 height 5
click at [241, 110] on input "Press SPACE to select this row." at bounding box center [241, 110] width 0 height 0
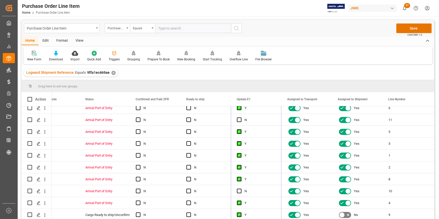
drag, startPoint x: 281, startPoint y: 118, endPoint x: 261, endPoint y: 207, distance: 91.8
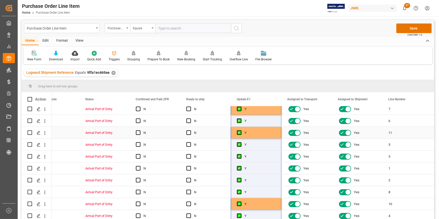
scroll to position [0, 0]
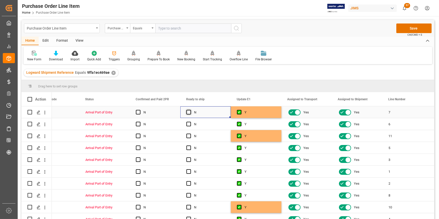
click at [188, 111] on span "Press SPACE to select this row." at bounding box center [189, 112] width 5 height 5
click at [190, 110] on input "Press SPACE to select this row." at bounding box center [190, 110] width 0 height 0
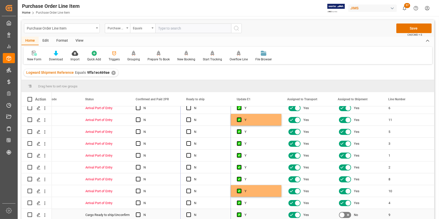
drag, startPoint x: 230, startPoint y: 118, endPoint x: 227, endPoint y: 184, distance: 66.0
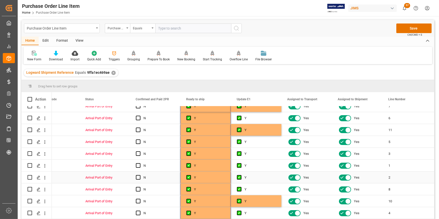
scroll to position [0, 0]
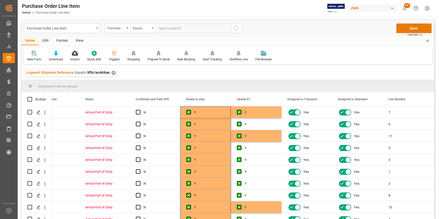
click at [410, 29] on button "Save" at bounding box center [414, 29] width 35 height 10
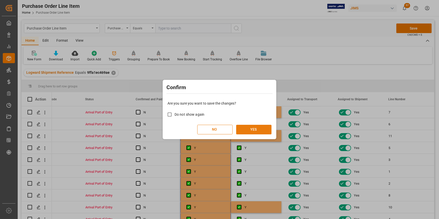
click at [245, 128] on button "YES" at bounding box center [253, 130] width 35 height 10
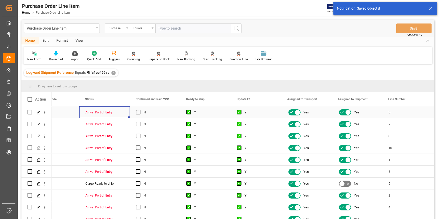
click at [108, 113] on div "Arrival Port of Entry" at bounding box center [104, 113] width 38 height 12
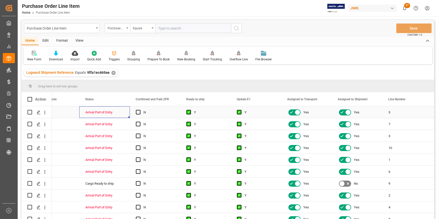
click at [115, 114] on div "Arrival Port of Entry" at bounding box center [104, 113] width 38 height 12
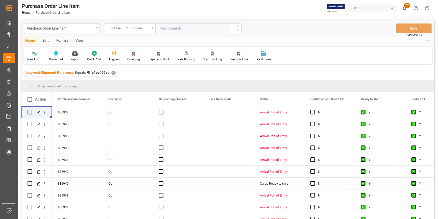
click at [79, 40] on div "View" at bounding box center [79, 41] width 15 height 9
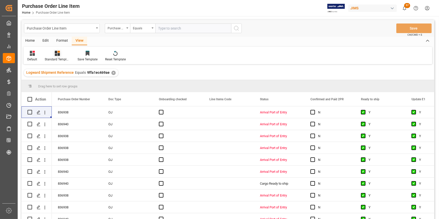
click at [60, 57] on div "Standard Templates" at bounding box center [57, 56] width 33 height 11
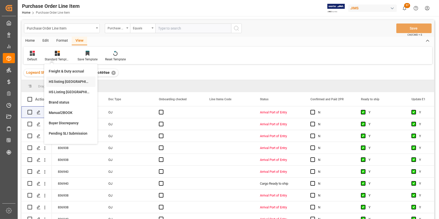
click at [71, 84] on div "HS listing USA" at bounding box center [71, 81] width 44 height 5
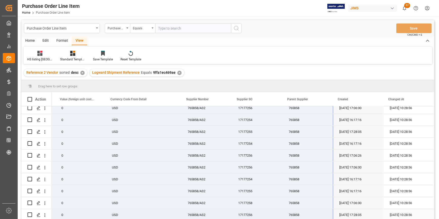
drag, startPoint x: 75, startPoint y: 114, endPoint x: 314, endPoint y: 216, distance: 259.9
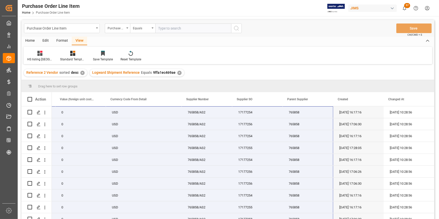
scroll to position [0, 503]
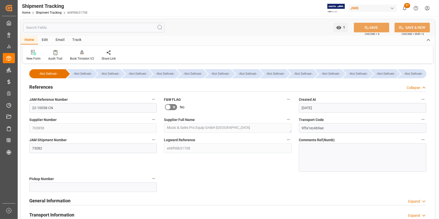
scroll to position [69, 0]
